Goal: Task Accomplishment & Management: Complete application form

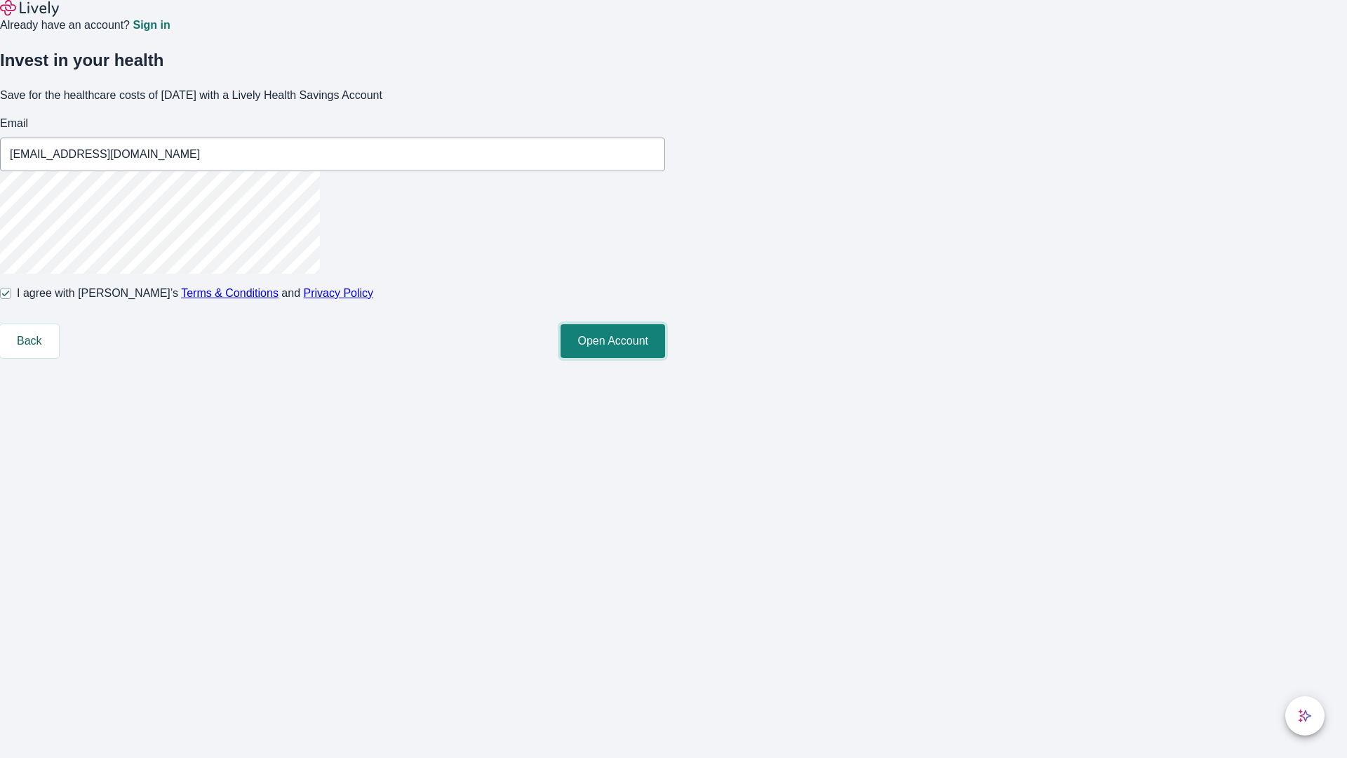
click at [665, 358] on button "Open Account" at bounding box center [612, 341] width 105 height 34
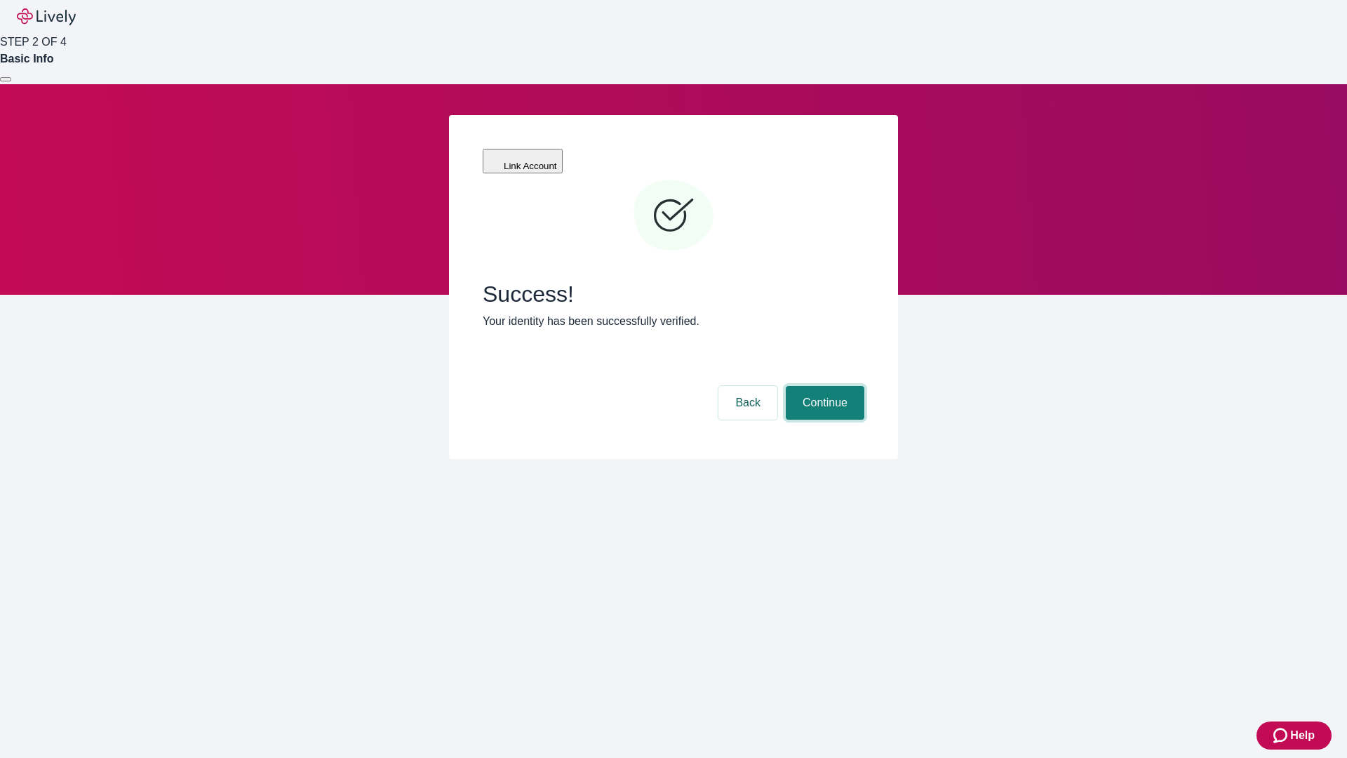
click at [823, 386] on button "Continue" at bounding box center [825, 403] width 79 height 34
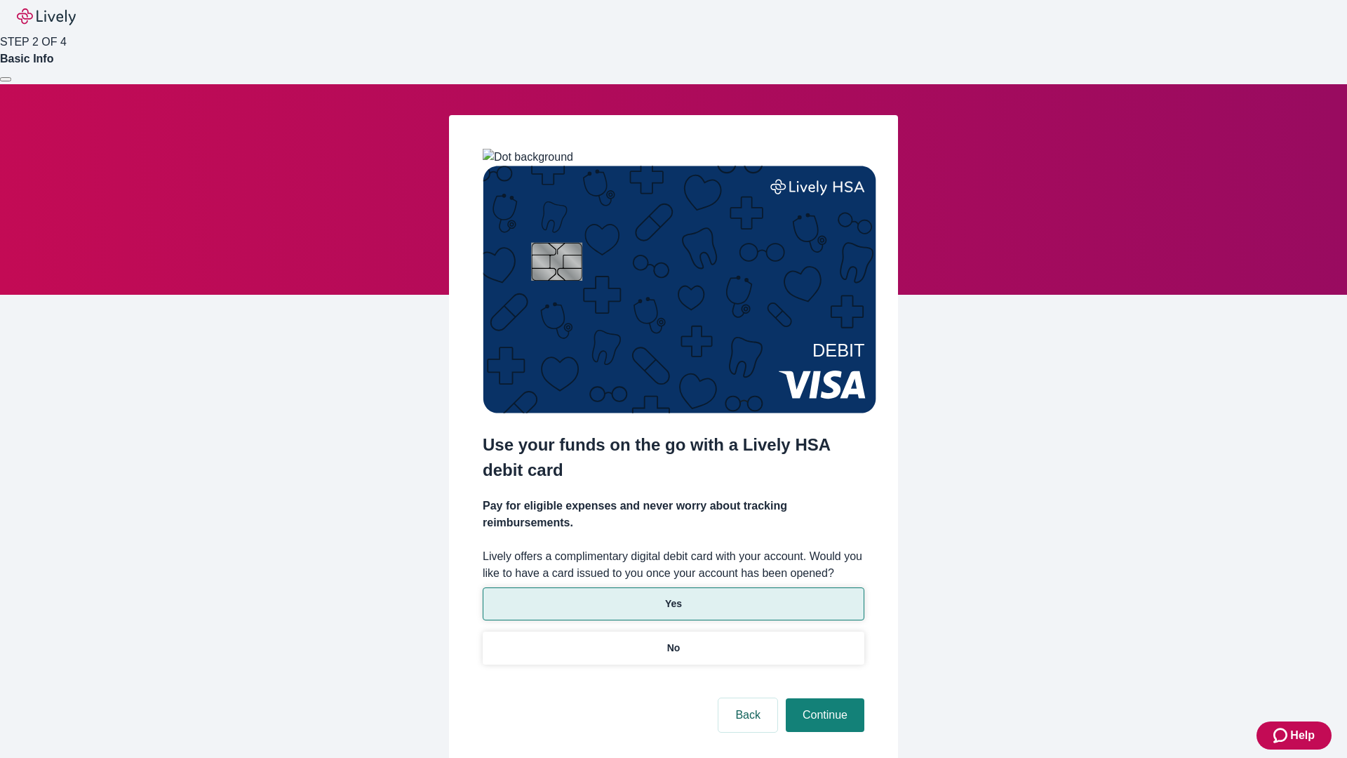
click at [673, 596] on p "Yes" at bounding box center [673, 603] width 17 height 15
click at [823, 698] on button "Continue" at bounding box center [825, 715] width 79 height 34
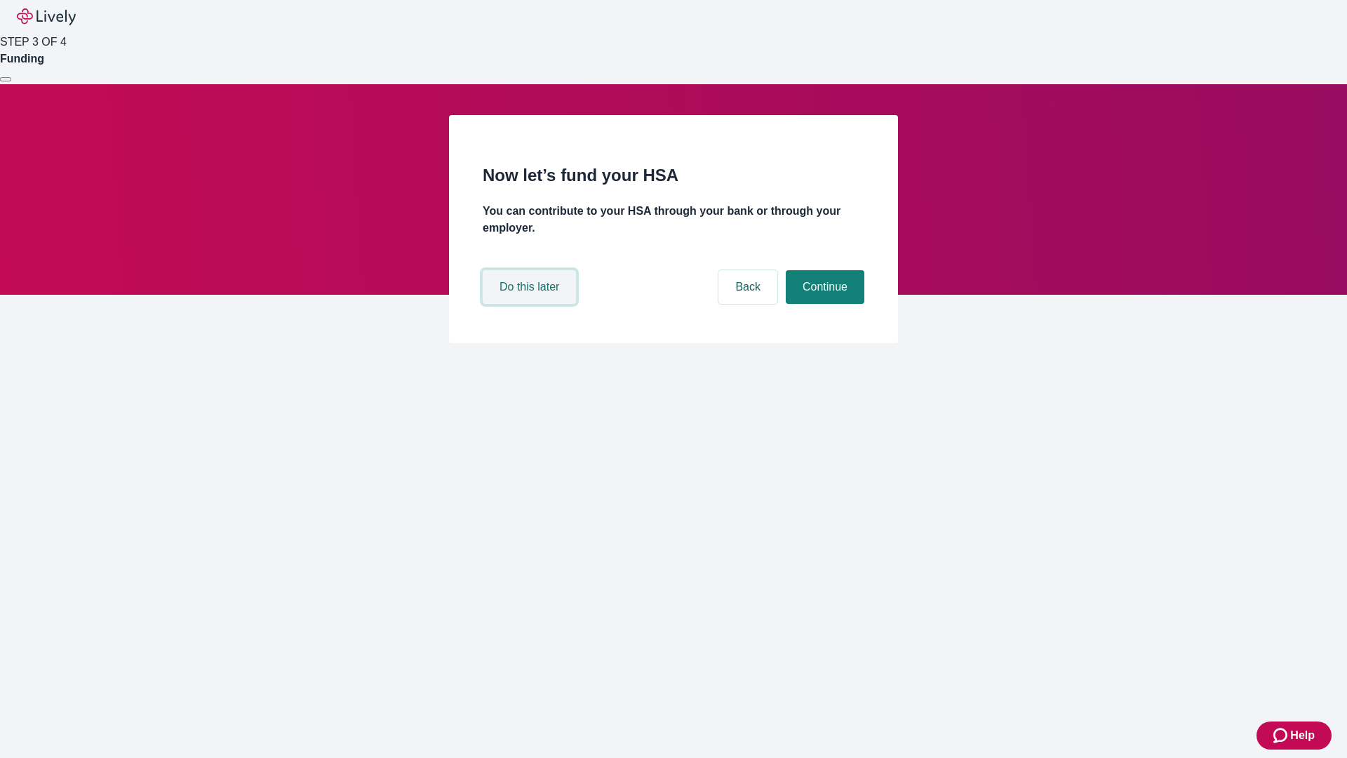
click at [531, 304] on button "Do this later" at bounding box center [529, 287] width 93 height 34
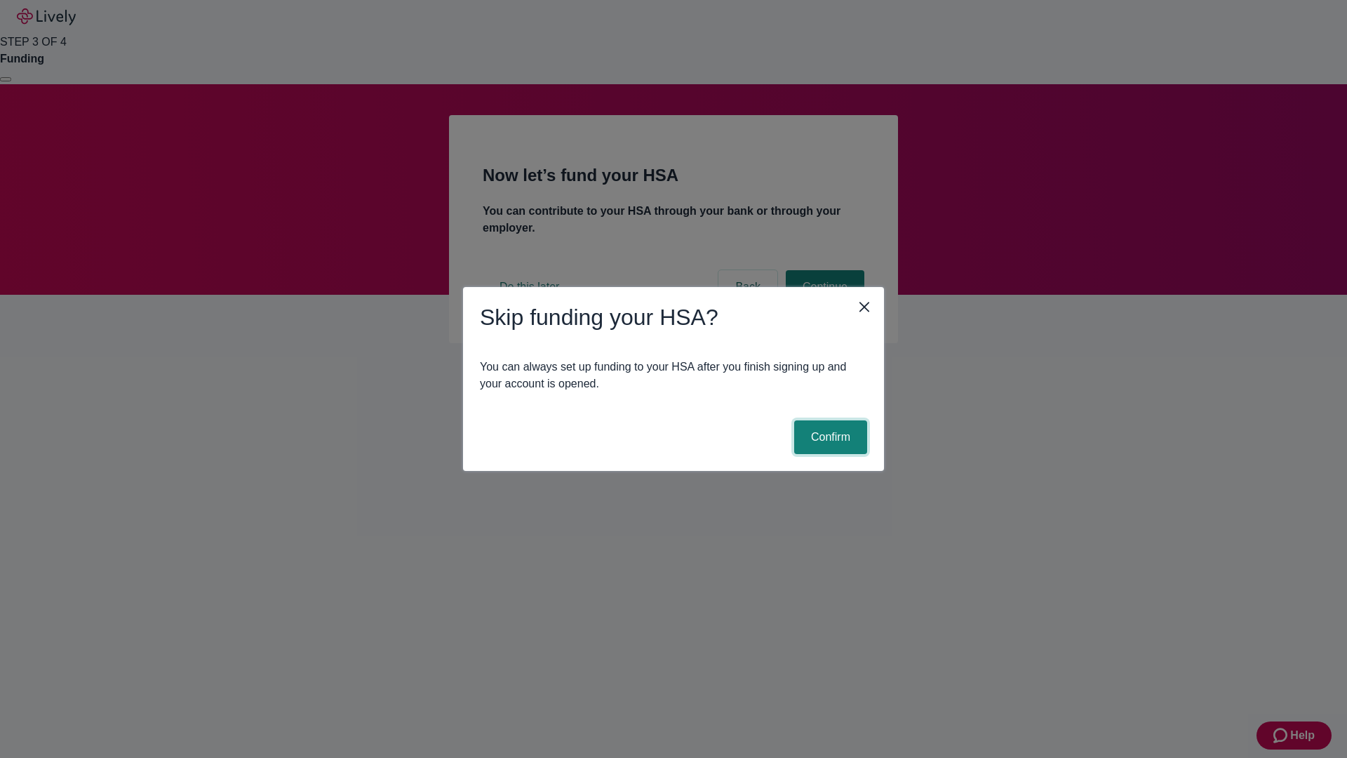
click at [828, 437] on button "Confirm" at bounding box center [830, 437] width 73 height 34
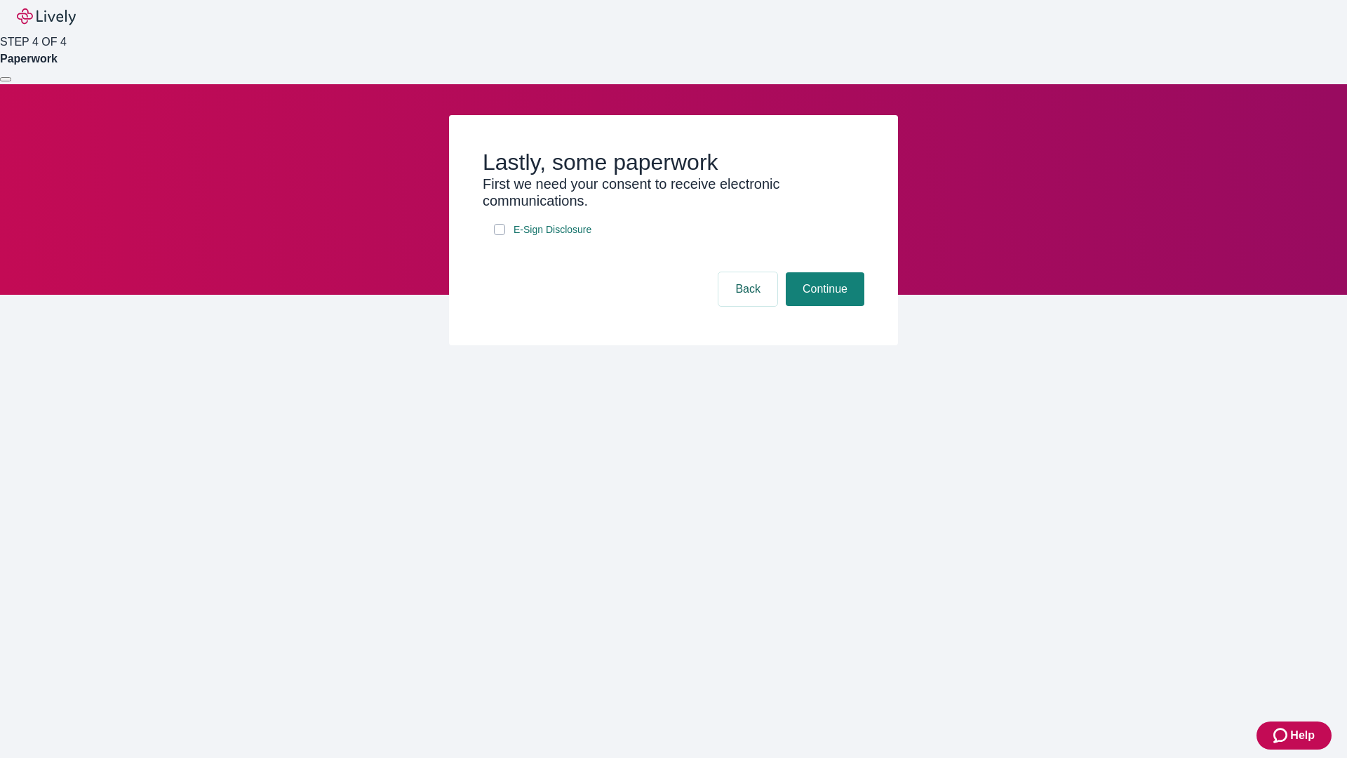
click at [499, 235] on input "E-Sign Disclosure" at bounding box center [499, 229] width 11 height 11
checkbox input "true"
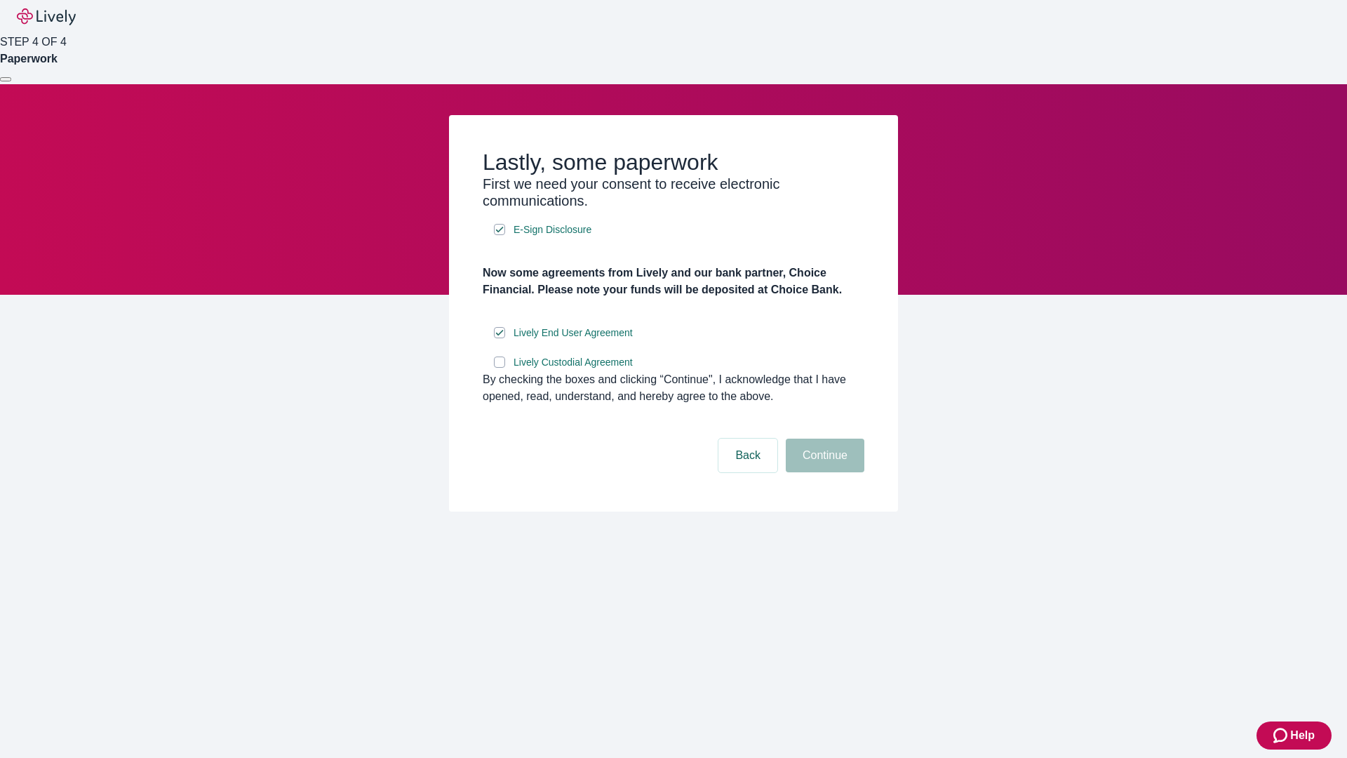
click at [499, 368] on input "Lively Custodial Agreement" at bounding box center [499, 361] width 11 height 11
checkbox input "true"
click at [823, 472] on button "Continue" at bounding box center [825, 455] width 79 height 34
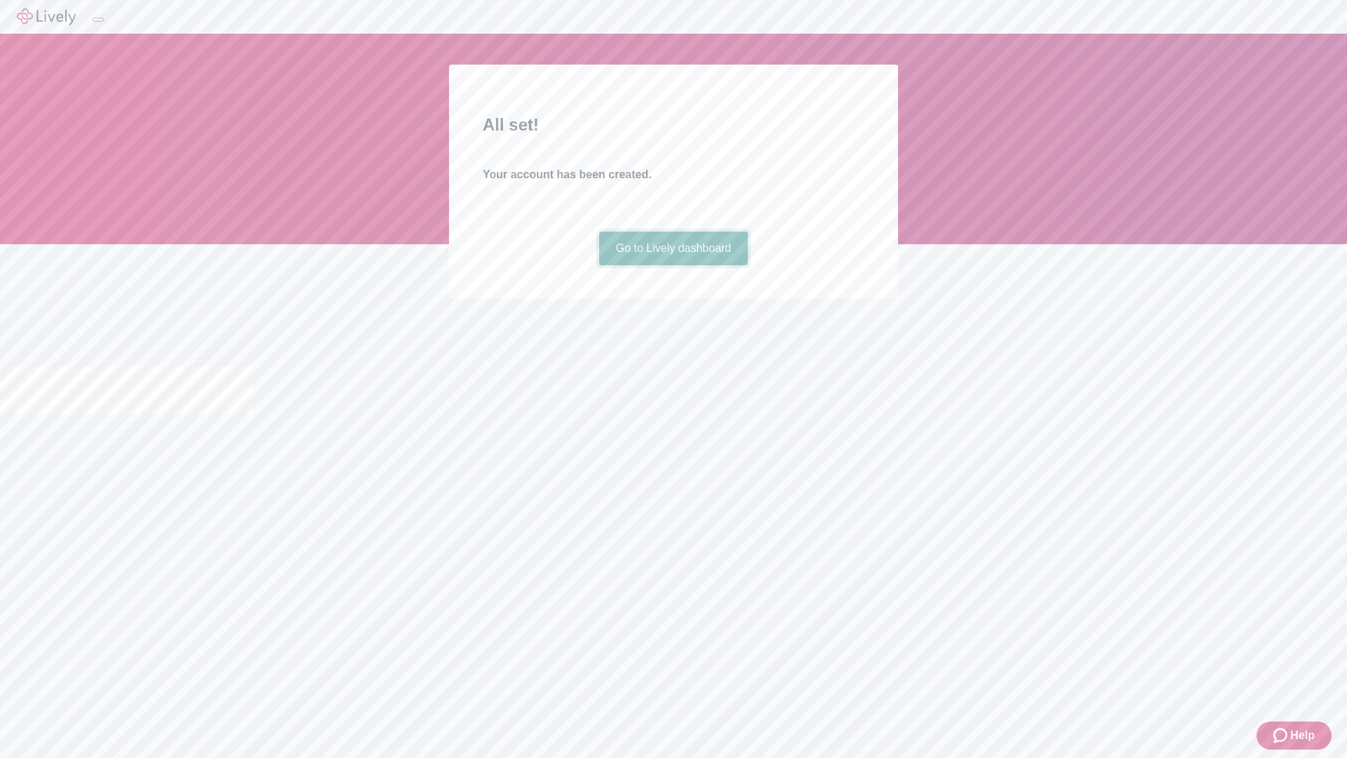
click at [673, 265] on link "Go to Lively dashboard" at bounding box center [673, 248] width 149 height 34
